Goal: Task Accomplishment & Management: Manage account settings

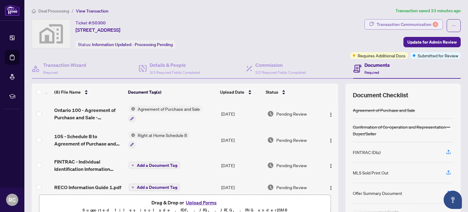
click at [382, 24] on div "Transaction Communication 4" at bounding box center [407, 24] width 62 height 10
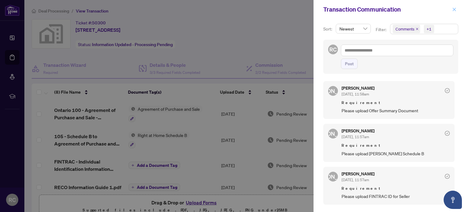
click at [452, 8] on icon "close" at bounding box center [454, 9] width 4 height 4
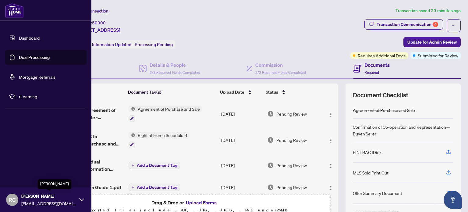
click at [52, 195] on span "[PERSON_NAME]" at bounding box center [48, 195] width 55 height 7
click at [29, 164] on span "Logout" at bounding box center [25, 163] width 14 height 10
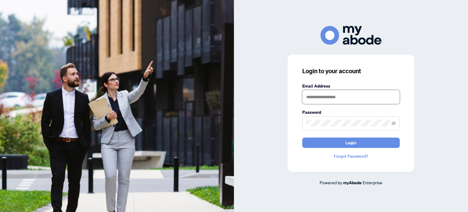
click at [334, 94] on input "text" at bounding box center [350, 97] width 97 height 14
type input "**********"
click at [337, 127] on span at bounding box center [350, 123] width 97 height 14
click at [302, 137] on button "Login" at bounding box center [350, 142] width 97 height 10
